Goal: Transaction & Acquisition: Book appointment/travel/reservation

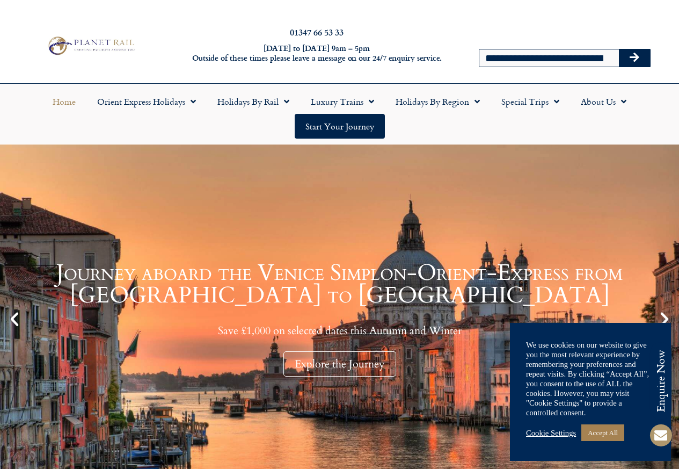
scroll to position [0, 39]
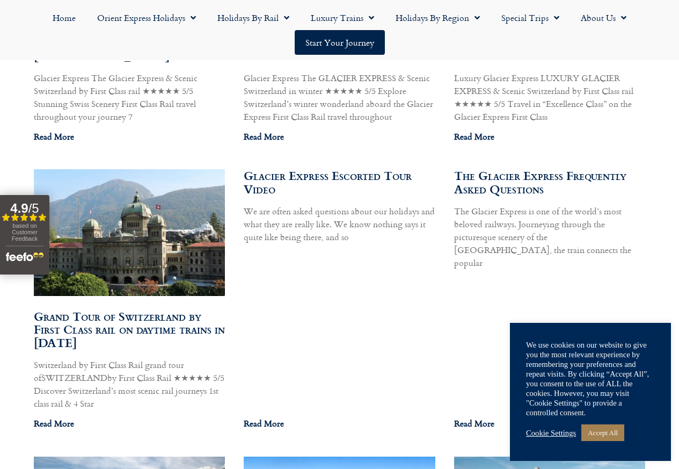
scroll to position [790, 0]
click at [53, 142] on link "Read More" at bounding box center [54, 135] width 40 height 13
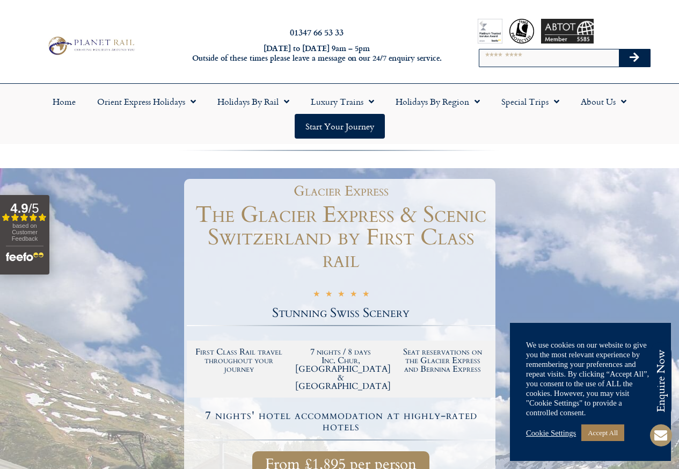
click at [53, 142] on div "Home Orient Express Holidays Venice Simplon-Orient-Express – 2025 [GEOGRAPHIC_D…" at bounding box center [339, 114] width 679 height 60
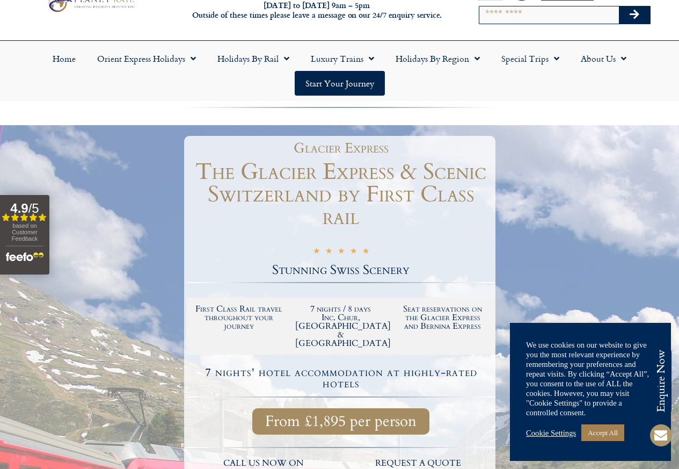
scroll to position [258, 0]
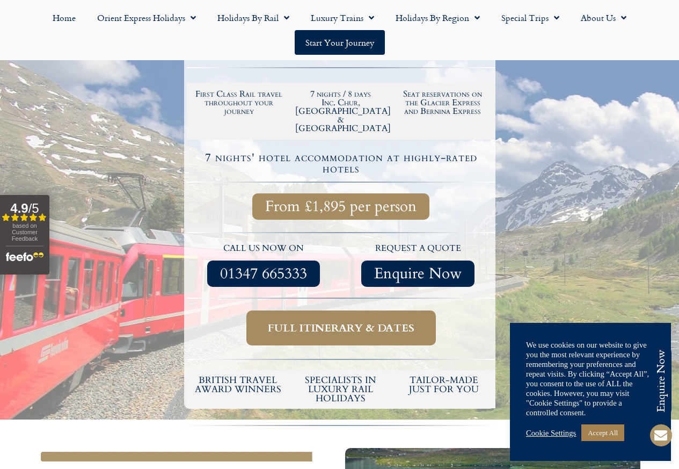
click at [321, 342] on link "Full itinerary & dates" at bounding box center [340, 327] width 189 height 35
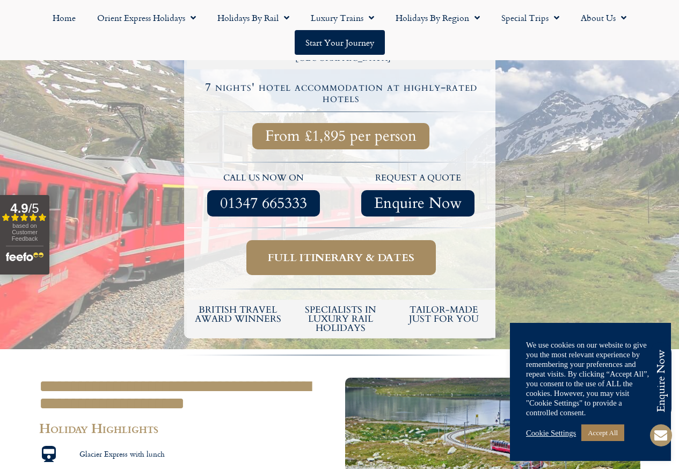
scroll to position [644, 0]
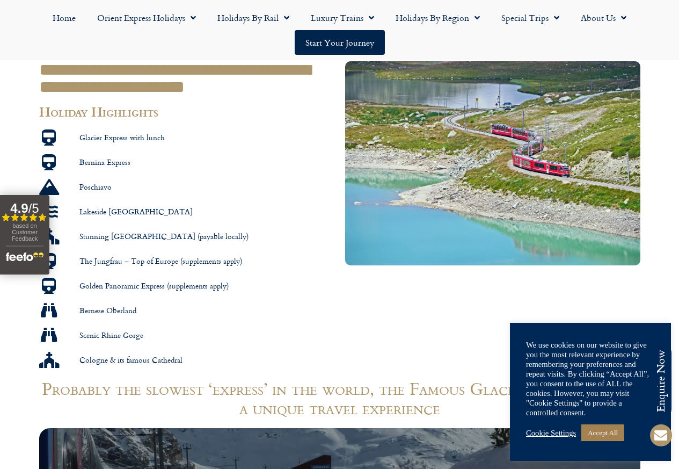
click at [604, 434] on link "Accept All" at bounding box center [602, 432] width 43 height 17
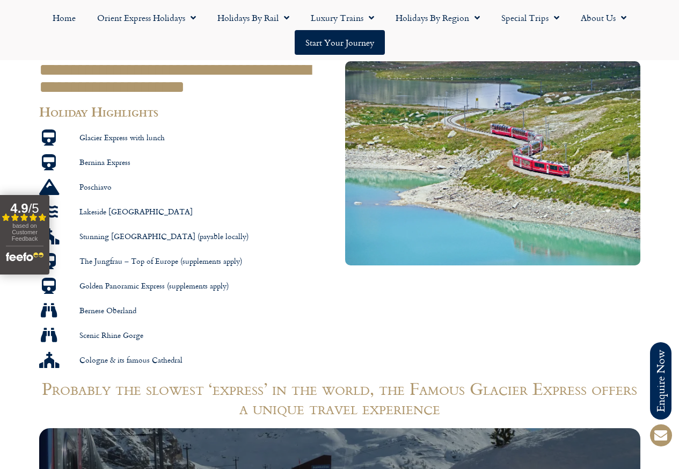
click at [597, 417] on h1 "Probably the slowest ‘express’ in the world, the Famous Glacier Express offers …" at bounding box center [339, 397] width 601 height 39
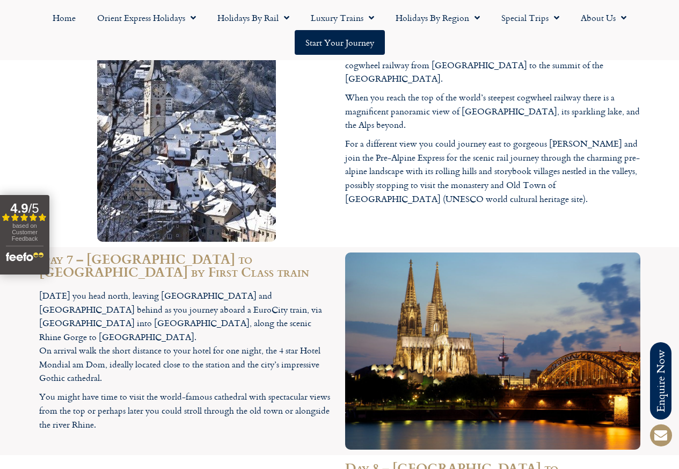
scroll to position [3092, 0]
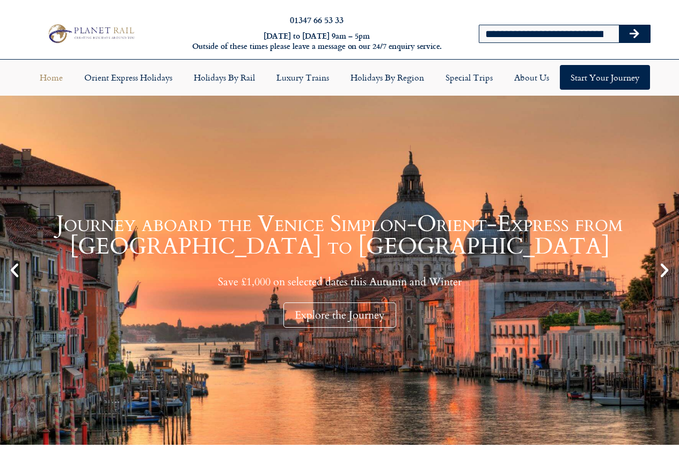
scroll to position [0, 50]
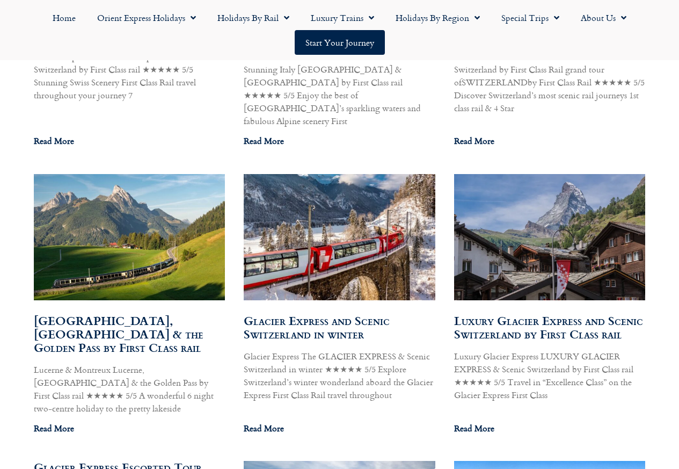
scroll to position [837, 0]
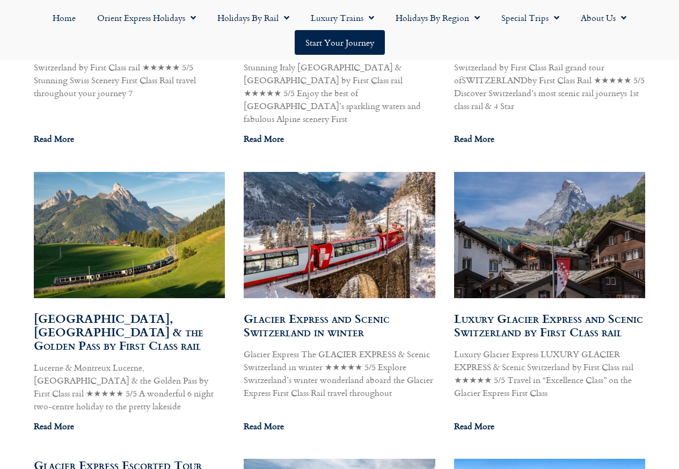
click at [472, 421] on article "Luxury Glacier Express and Scenic Switzerland by First Class rail Luxury Glacie…" at bounding box center [550, 306] width 192 height 268
click at [479, 419] on link "Read More" at bounding box center [474, 425] width 40 height 13
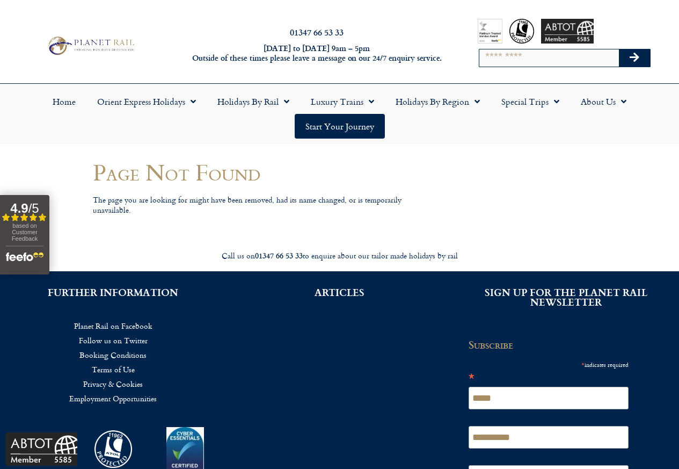
click at [502, 40] on div at bounding box center [565, 31] width 174 height 25
